Goal: Transaction & Acquisition: Purchase product/service

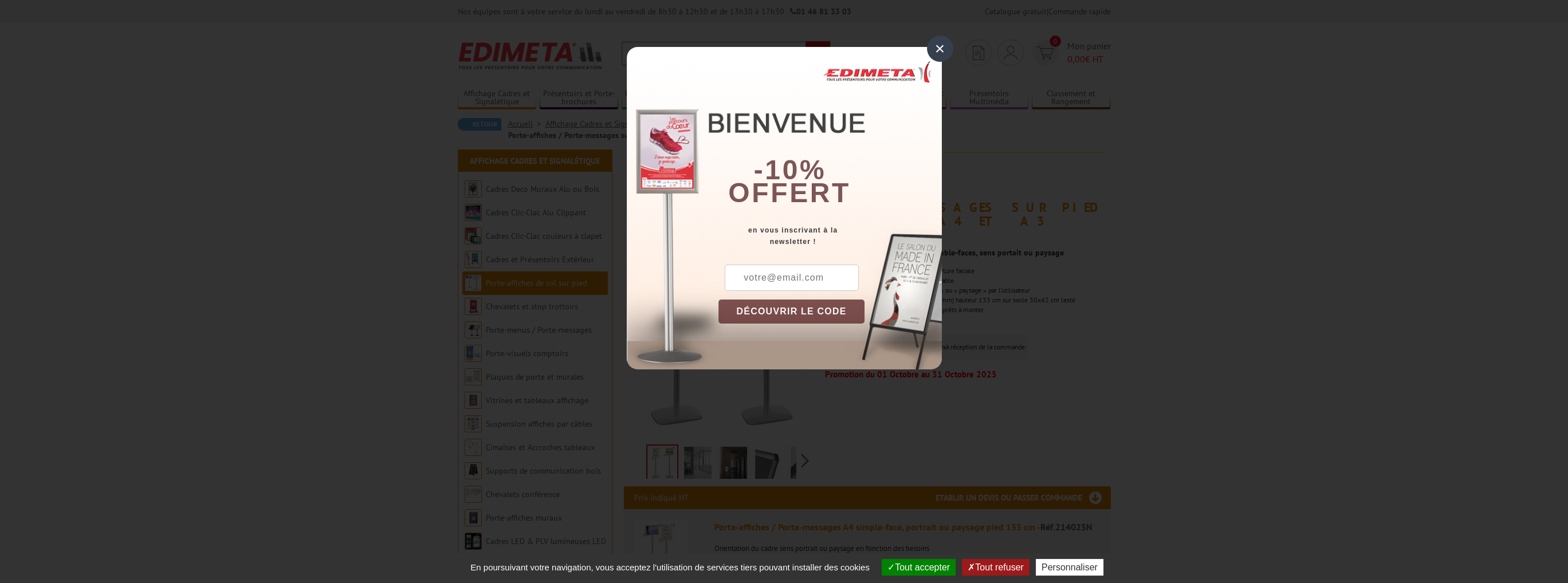
click at [940, 46] on div "×" at bounding box center [940, 49] width 26 height 26
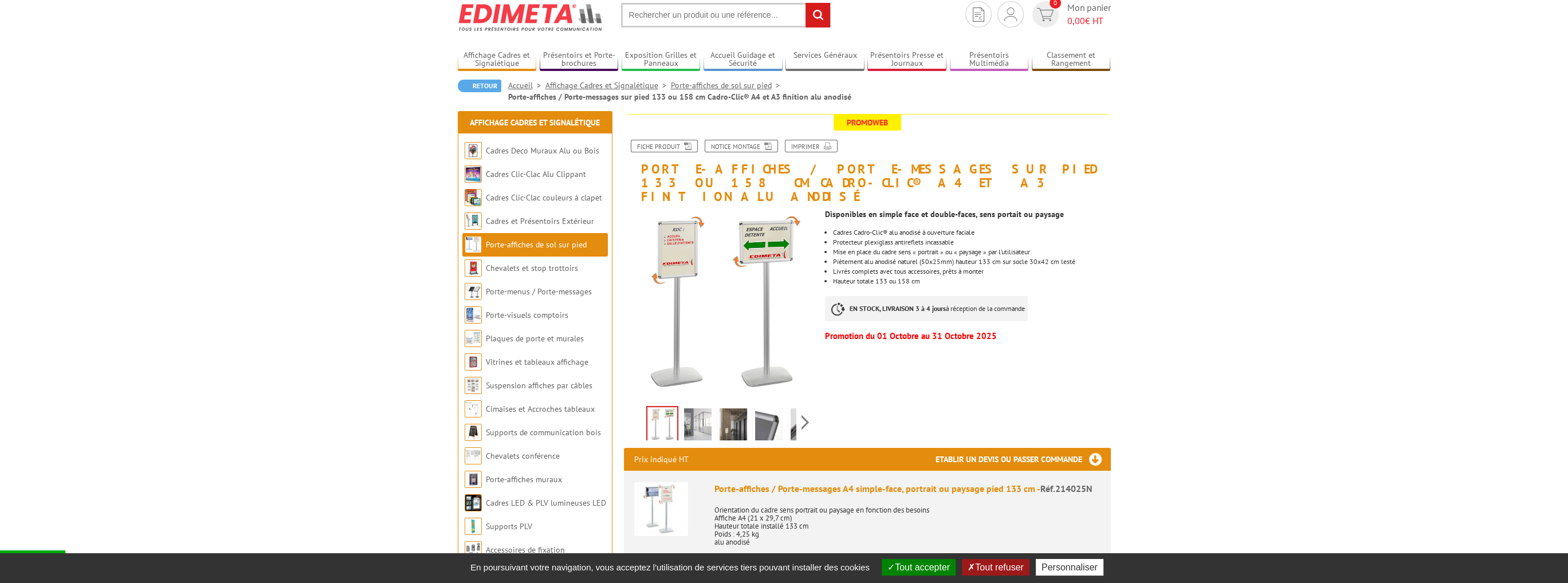
scroll to position [57, 0]
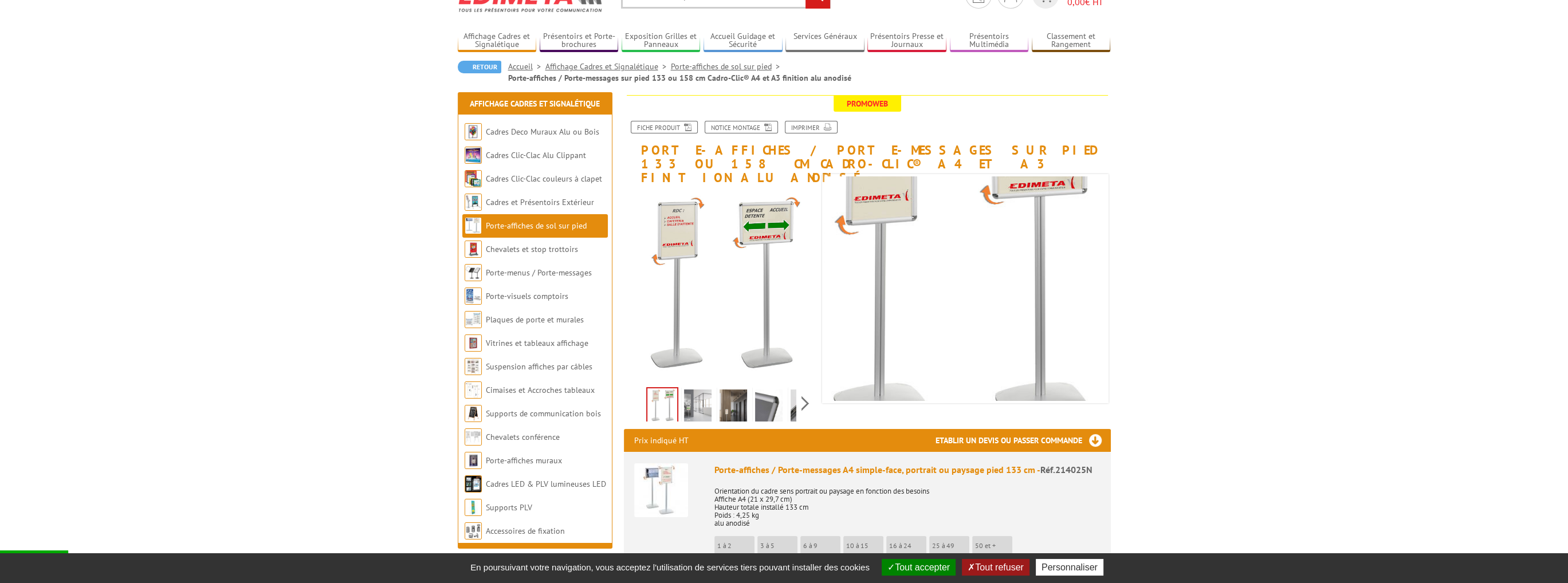
click at [687, 394] on img at bounding box center [698, 407] width 28 height 36
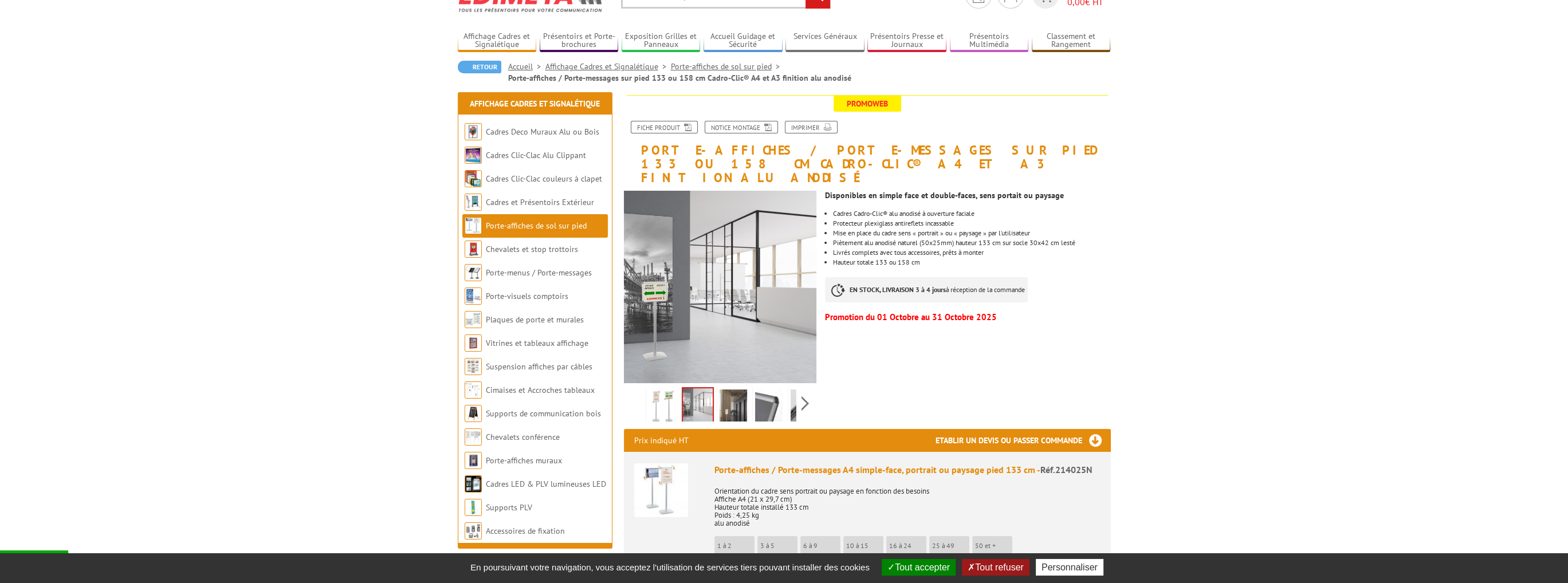
click at [728, 392] on img at bounding box center [733, 407] width 28 height 36
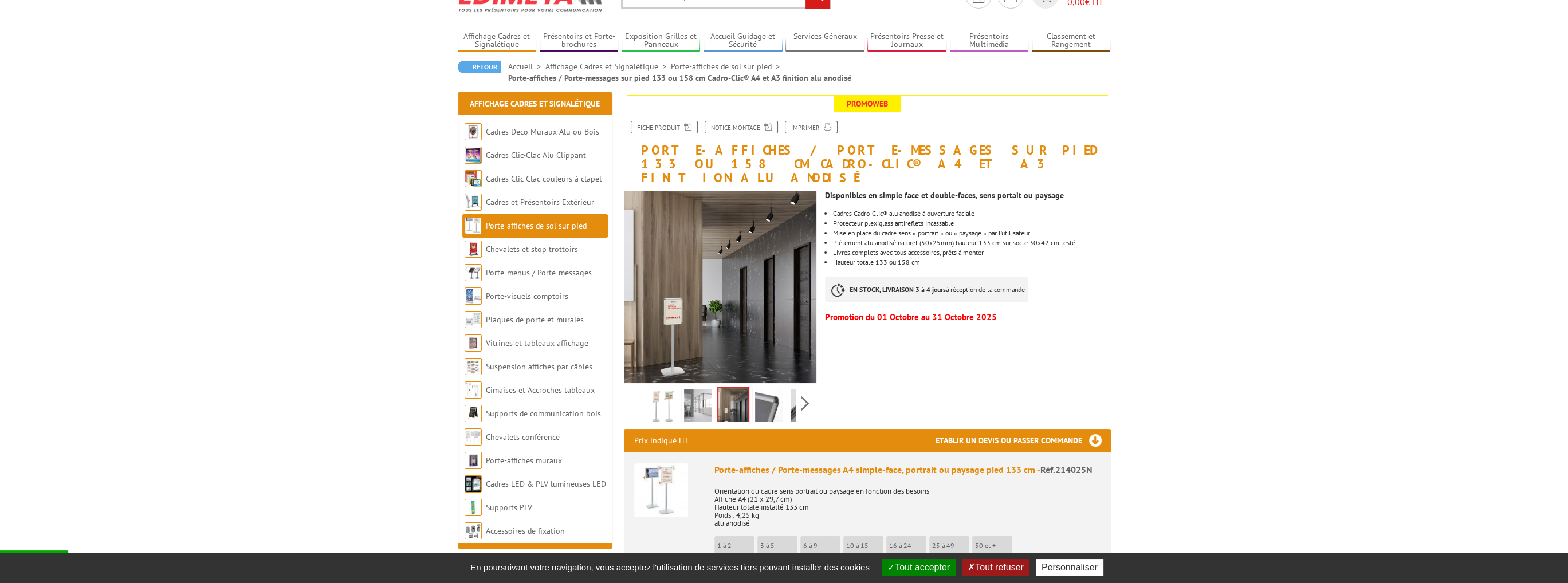
click at [769, 391] on img at bounding box center [768, 407] width 28 height 36
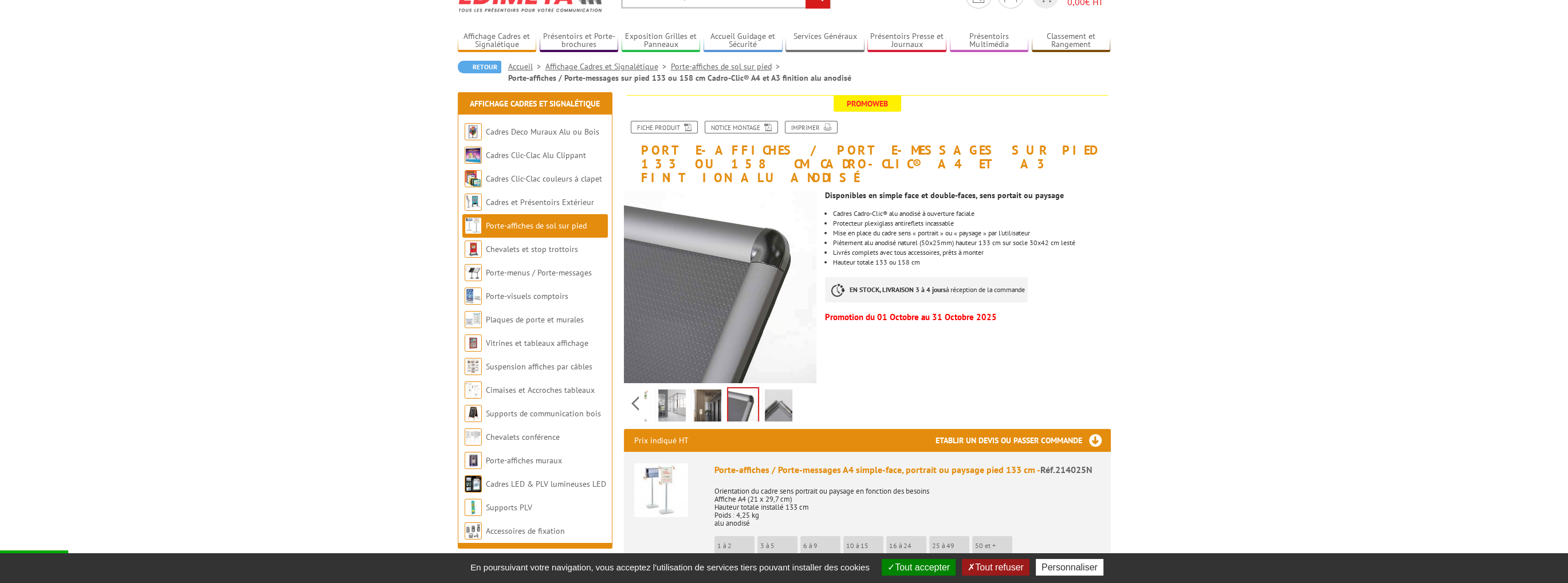
click at [802, 390] on div "Previous Next" at bounding box center [720, 403] width 193 height 40
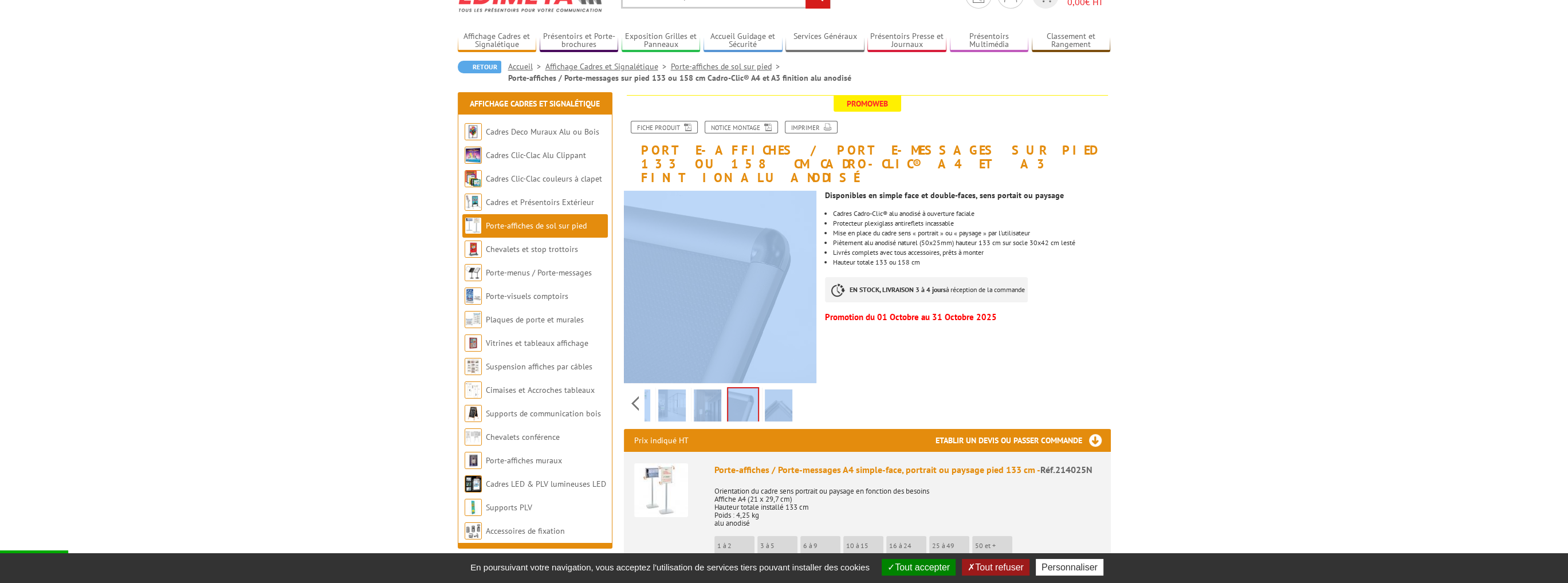
click at [802, 390] on div "Previous Next" at bounding box center [720, 403] width 193 height 40
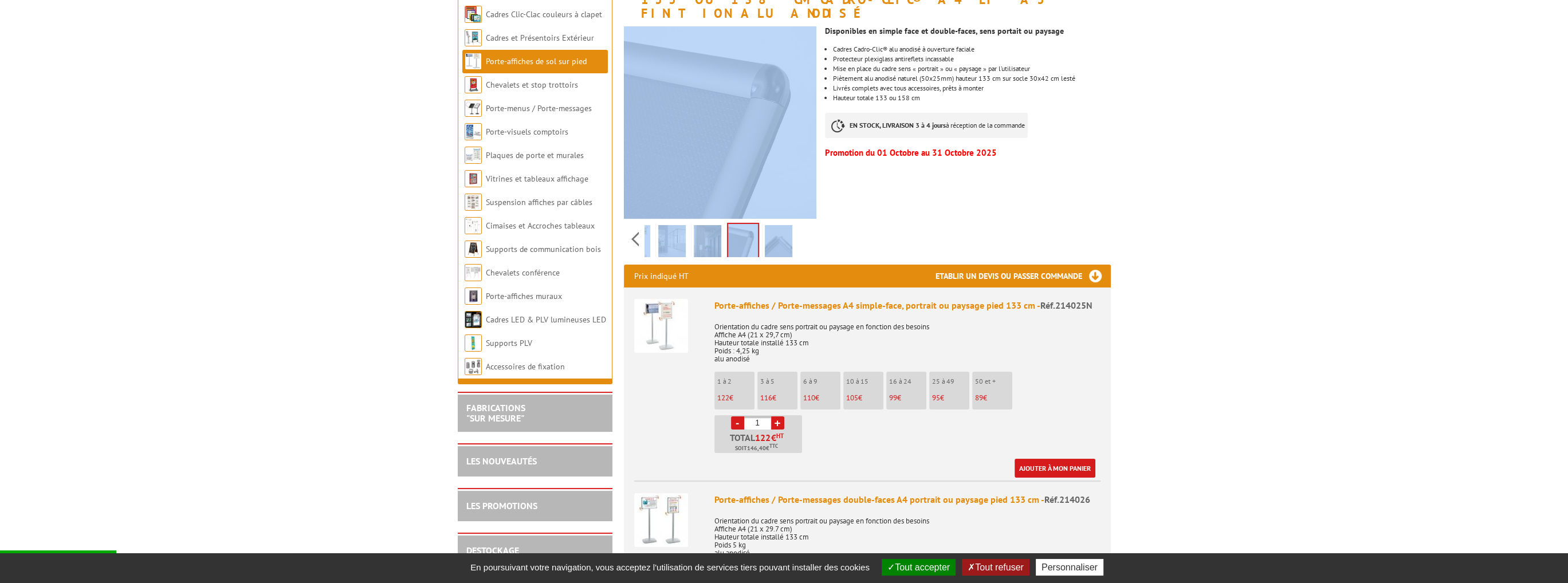
scroll to position [229, 0]
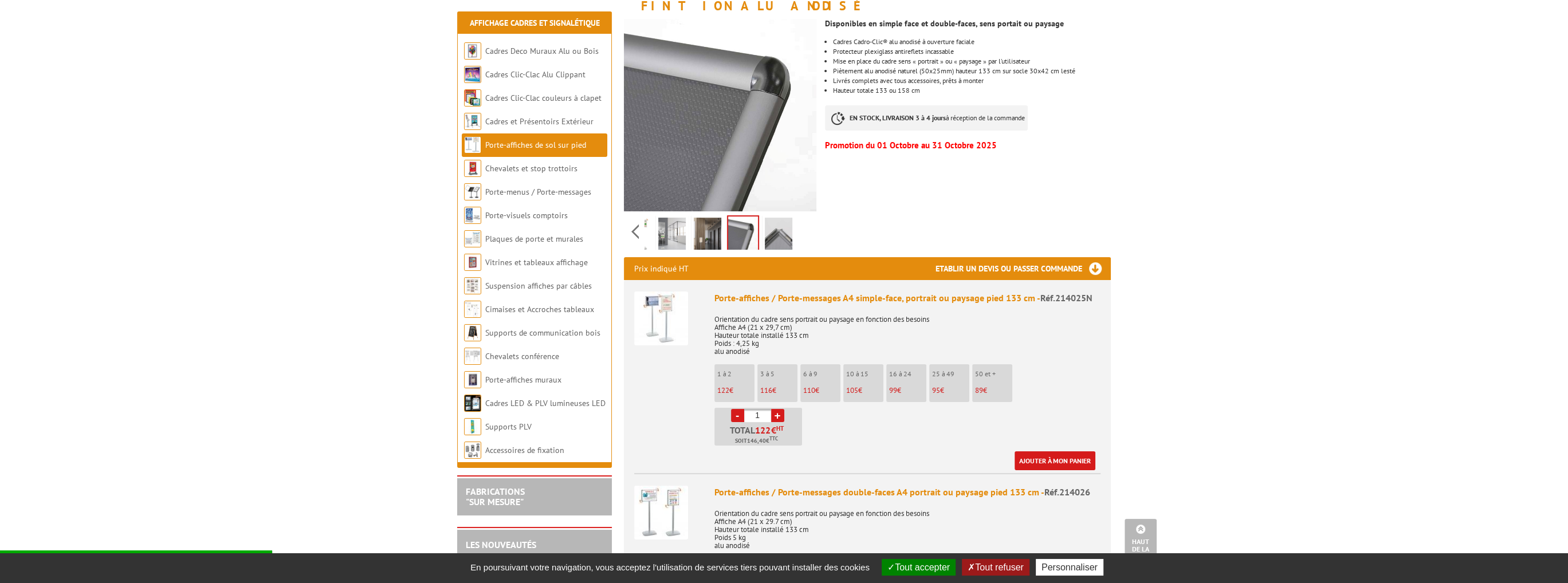
click at [815, 369] on li "6 à 9 110 €" at bounding box center [820, 383] width 40 height 38
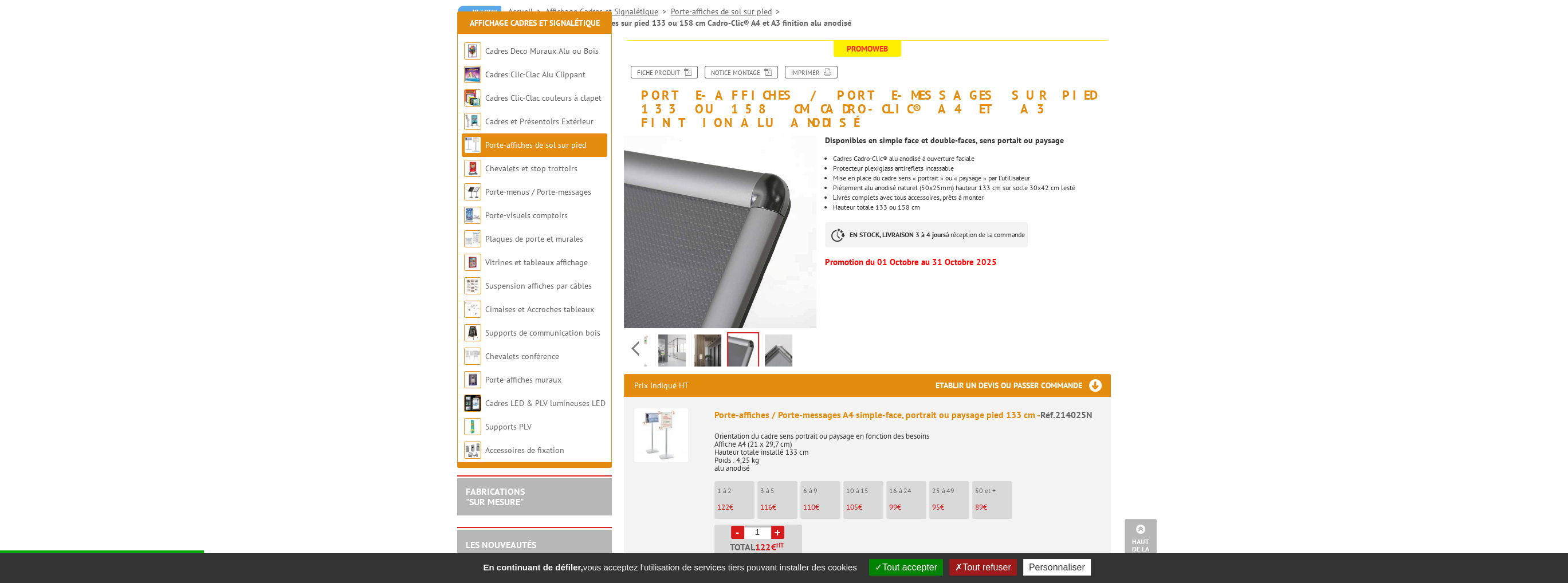
scroll to position [0, 0]
